Goal: Transaction & Acquisition: Subscribe to service/newsletter

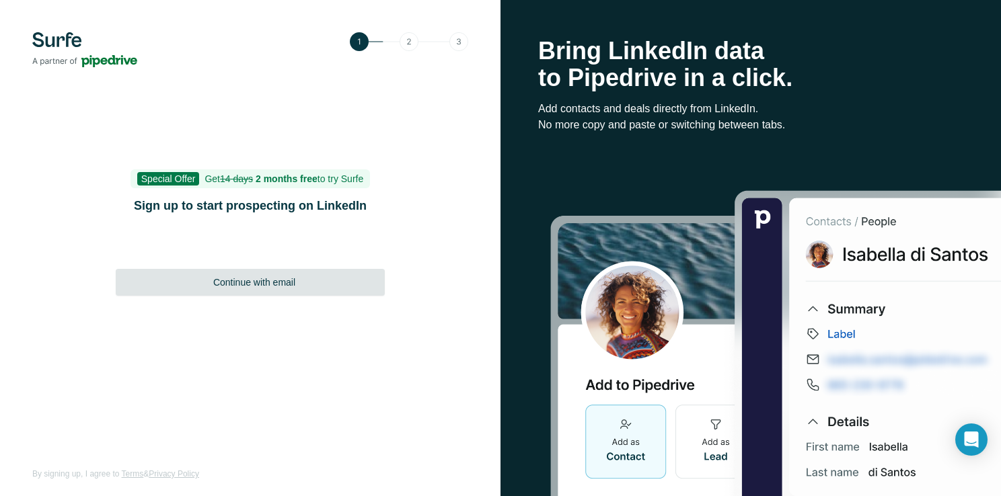
click at [262, 281] on span "Continue with email" at bounding box center [254, 282] width 82 height 13
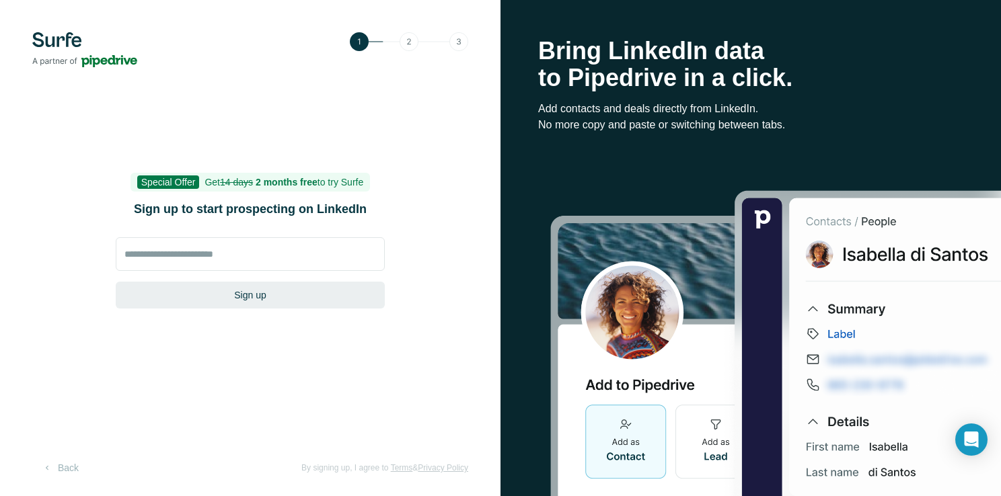
click at [211, 232] on div "Special Offer Get 14 days 2 months free to try Surfe Sign up to start prospecti…" at bounding box center [250, 248] width 269 height 148
click at [207, 250] on input at bounding box center [250, 254] width 269 height 34
type input "**********"
click at [257, 288] on button "Sign up" at bounding box center [250, 295] width 269 height 27
click at [256, 297] on button "Sign up" at bounding box center [250, 295] width 269 height 27
